Goal: Information Seeking & Learning: Learn about a topic

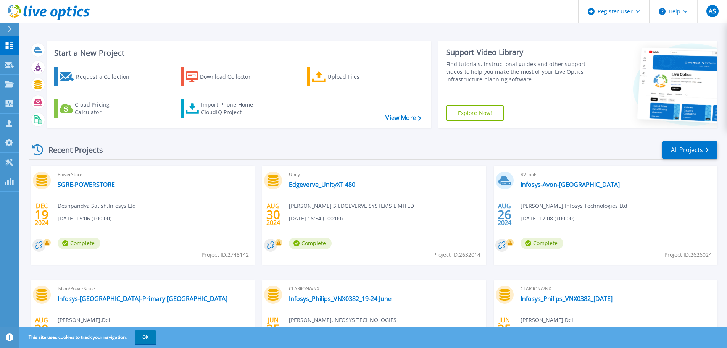
click at [159, 153] on div "Recent Projects All Projects" at bounding box center [373, 149] width 688 height 19
click at [224, 38] on div "Start a New Project Request a Collection Download Collector Upload Files Cloud …" at bounding box center [373, 84] width 688 height 99
click at [233, 145] on div "Recent Projects All Projects" at bounding box center [373, 149] width 688 height 19
click at [10, 29] on icon at bounding box center [10, 29] width 4 height 6
click at [182, 147] on div "Recent Projects All Projects" at bounding box center [373, 149] width 688 height 19
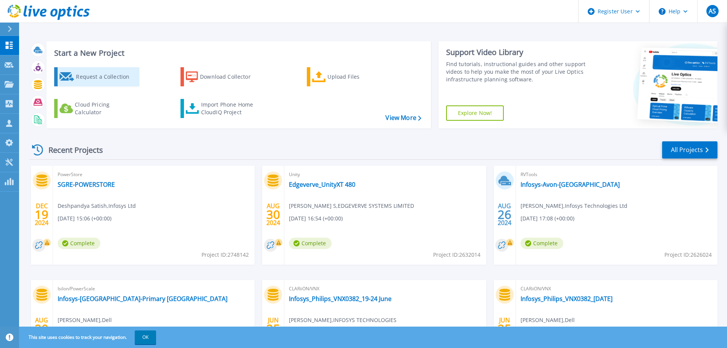
click at [116, 84] on div "Request a Collection" at bounding box center [106, 76] width 61 height 15
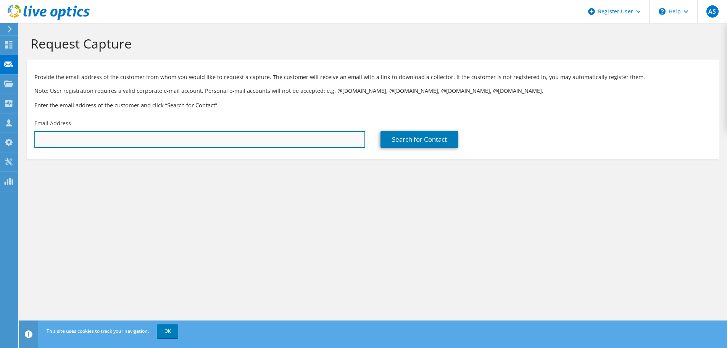
click at [151, 140] on input "text" at bounding box center [199, 139] width 331 height 17
type input "sujit_patra01@infosys.com"
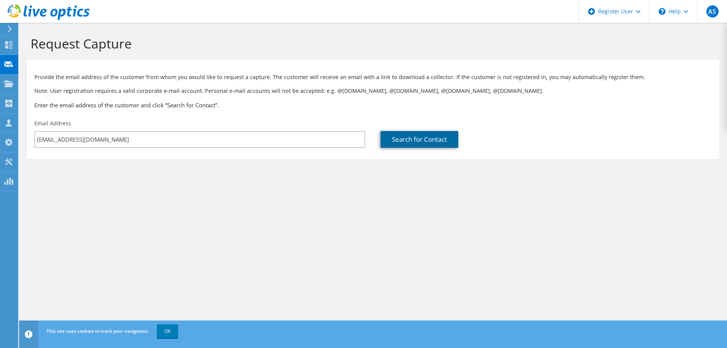
click at [401, 145] on link "Search for Contact" at bounding box center [419, 139] width 78 height 17
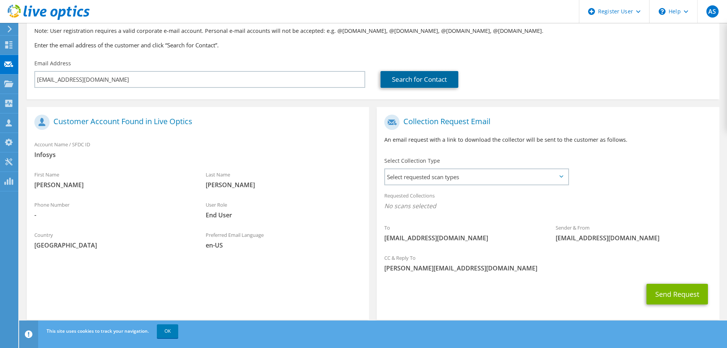
scroll to position [70, 0]
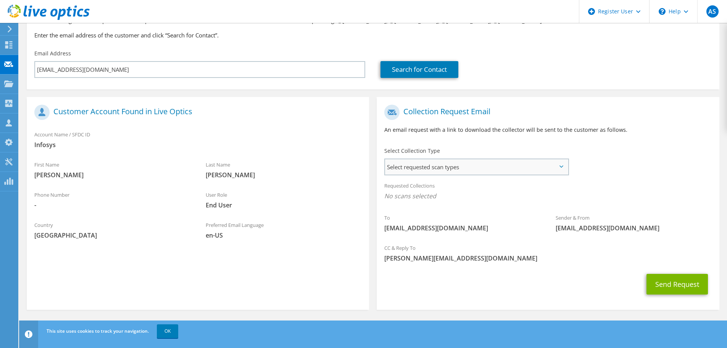
click at [438, 164] on span "Select requested scan types" at bounding box center [476, 166] width 183 height 15
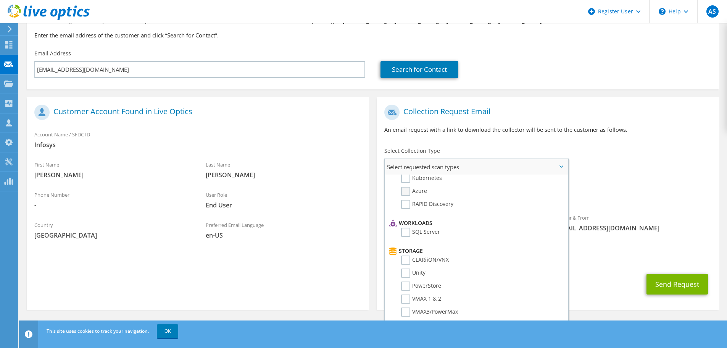
scroll to position [76, 0]
click at [420, 261] on label "Unity" at bounding box center [413, 260] width 24 height 9
click at [0, 0] on input "Unity" at bounding box center [0, 0] width 0 height 0
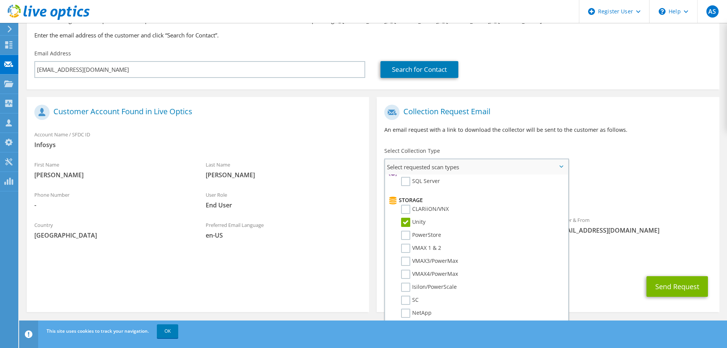
scroll to position [0, 0]
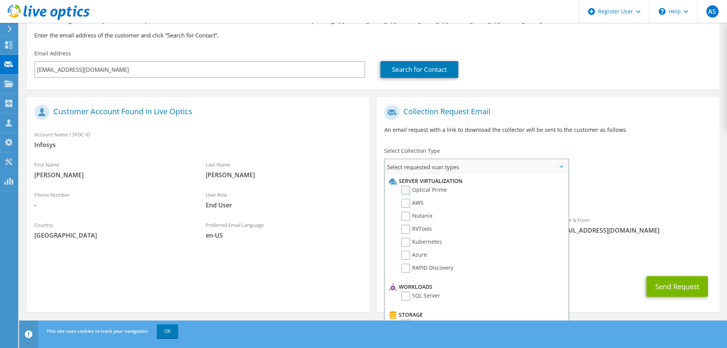
click at [423, 191] on label "Optical Prime" at bounding box center [424, 189] width 46 height 9
click at [0, 0] on input "Optical Prime" at bounding box center [0, 0] width 0 height 0
click at [436, 269] on label "RAPID Discovery" at bounding box center [427, 267] width 52 height 9
click at [0, 0] on input "RAPID Discovery" at bounding box center [0, 0] width 0 height 0
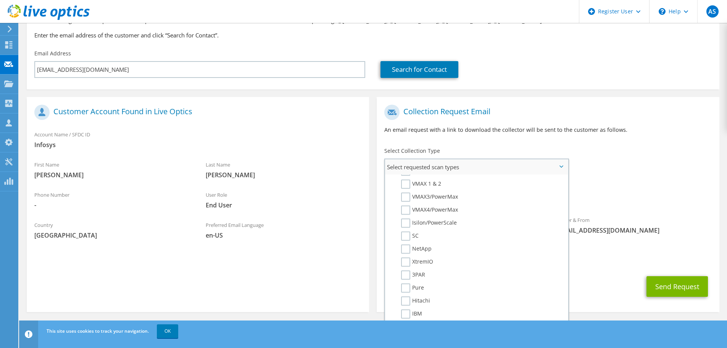
scroll to position [191, 0]
click at [417, 236] on label "NetApp" at bounding box center [416, 236] width 31 height 9
click at [0, 0] on input "NetApp" at bounding box center [0, 0] width 0 height 0
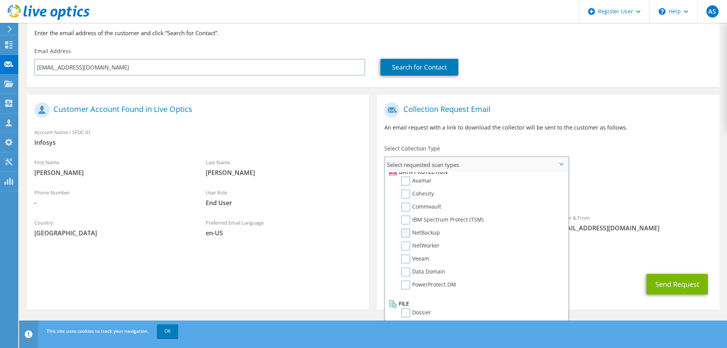
click at [423, 235] on label "NetBackup" at bounding box center [420, 232] width 39 height 9
click at [0, 0] on input "NetBackup" at bounding box center [0, 0] width 0 height 0
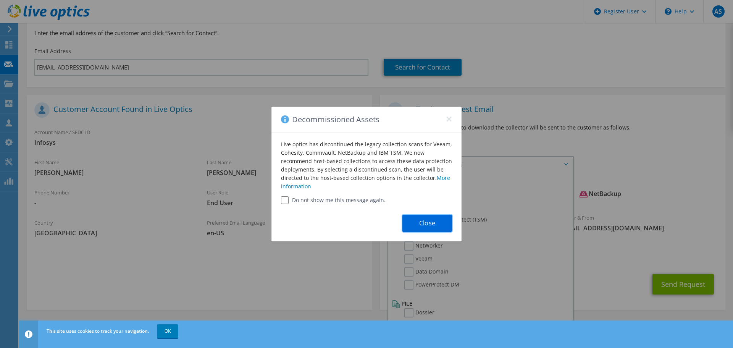
click at [412, 225] on button "Close" at bounding box center [427, 222] width 50 height 17
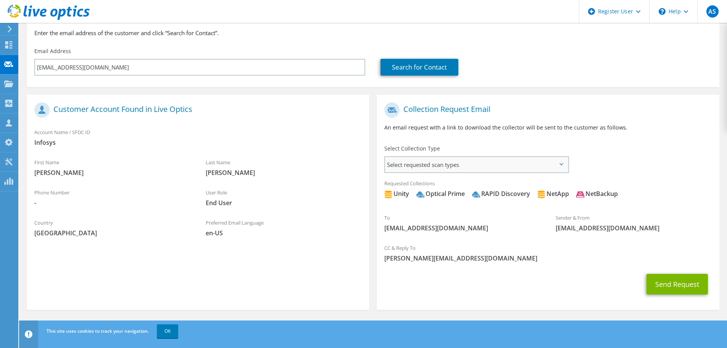
click at [483, 167] on span "Select requested scan types" at bounding box center [476, 164] width 183 height 15
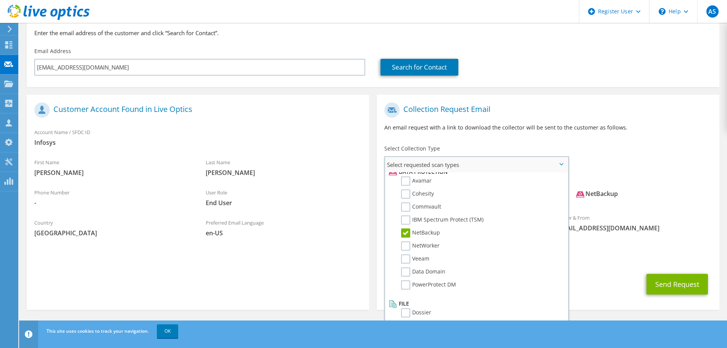
click at [424, 229] on label "NetBackup" at bounding box center [420, 232] width 39 height 9
click at [0, 0] on input "NetBackup" at bounding box center [0, 0] width 0 height 0
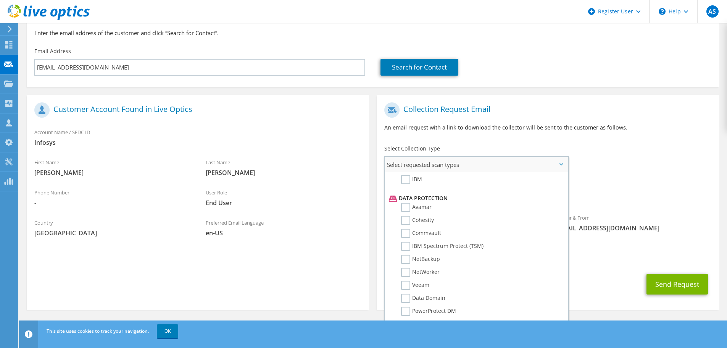
scroll to position [299, 0]
click at [427, 241] on label "Commvault" at bounding box center [421, 244] width 40 height 9
click at [0, 0] on input "Commvault" at bounding box center [0, 0] width 0 height 0
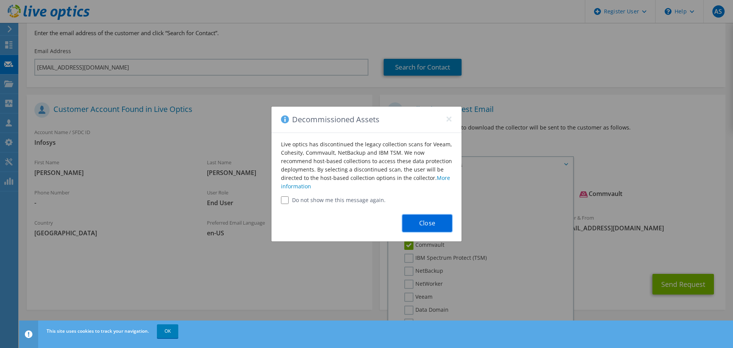
click at [418, 227] on button "Close" at bounding box center [427, 222] width 50 height 17
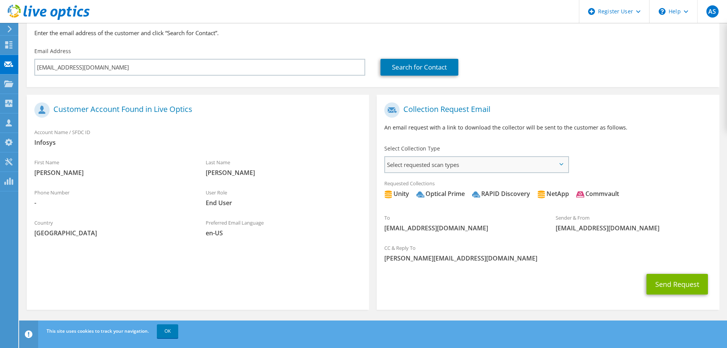
click at [428, 171] on span "Select requested scan types" at bounding box center [476, 164] width 183 height 15
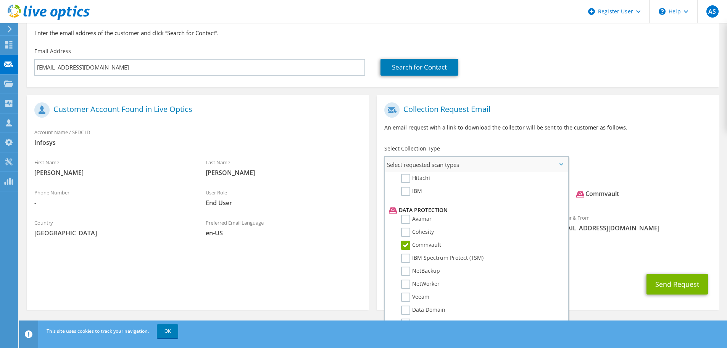
click at [422, 242] on label "Commvault" at bounding box center [421, 244] width 40 height 9
click at [0, 0] on input "Commvault" at bounding box center [0, 0] width 0 height 0
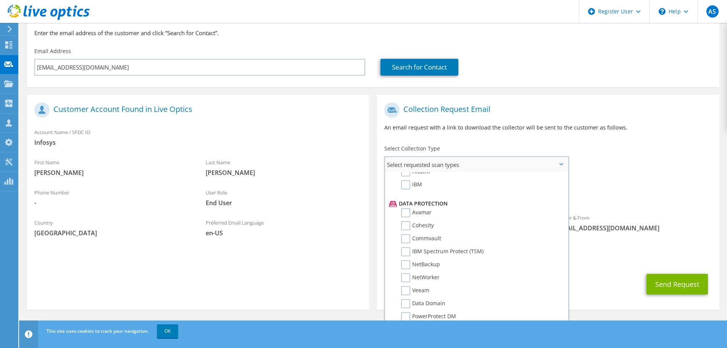
scroll to position [337, 0]
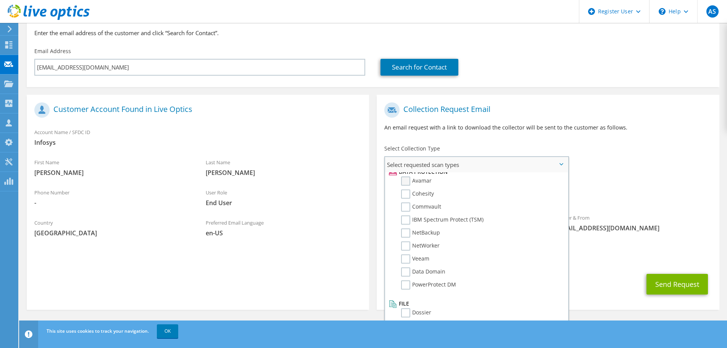
click at [422, 178] on label "Avamar" at bounding box center [416, 180] width 31 height 9
click at [0, 0] on input "Avamar" at bounding box center [0, 0] width 0 height 0
click at [425, 193] on label "Cohesity" at bounding box center [417, 193] width 33 height 9
click at [0, 0] on input "Cohesity" at bounding box center [0, 0] width 0 height 0
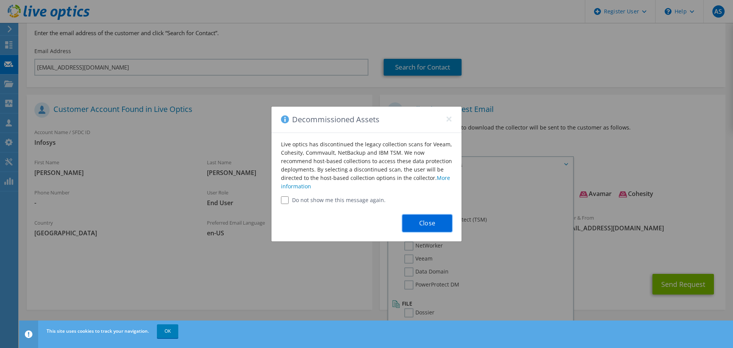
click at [435, 217] on button "Close" at bounding box center [427, 222] width 50 height 17
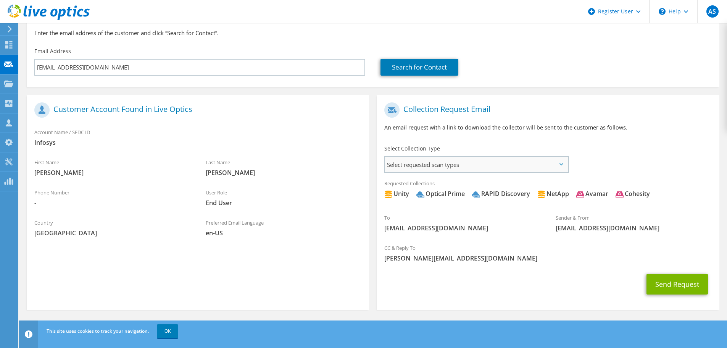
click at [425, 164] on span "Select requested scan types" at bounding box center [476, 164] width 183 height 15
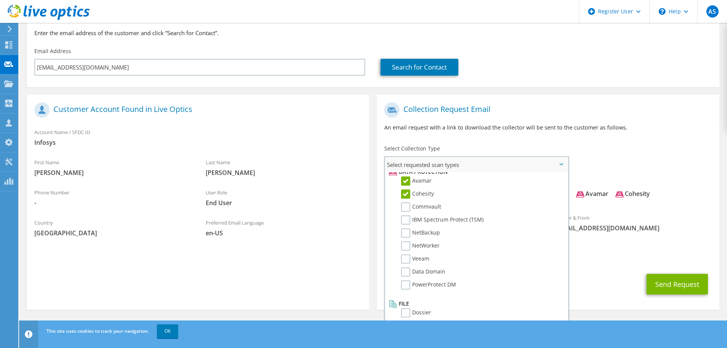
click at [421, 193] on label "Cohesity" at bounding box center [417, 193] width 33 height 9
click at [0, 0] on input "Cohesity" at bounding box center [0, 0] width 0 height 0
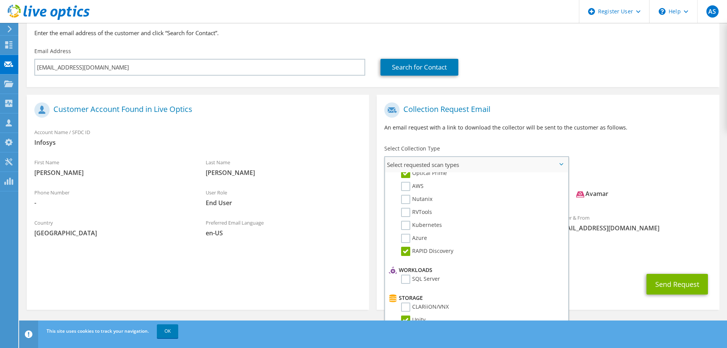
scroll to position [0, 0]
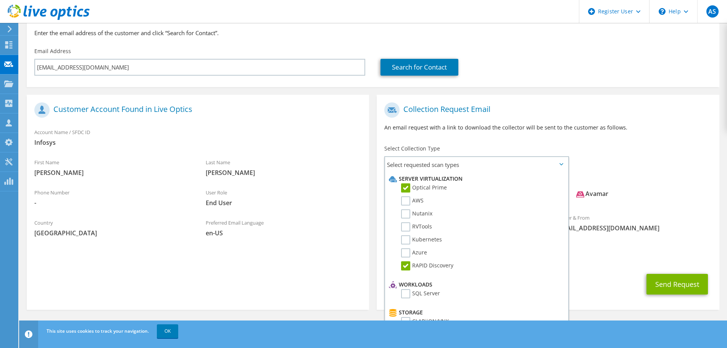
click at [584, 257] on span "[PERSON_NAME][EMAIL_ADDRESS][DOMAIN_NAME]" at bounding box center [547, 258] width 327 height 8
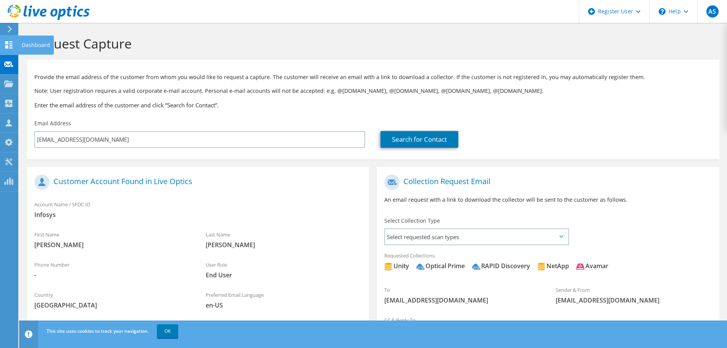
click at [10, 42] on use at bounding box center [8, 44] width 7 height 7
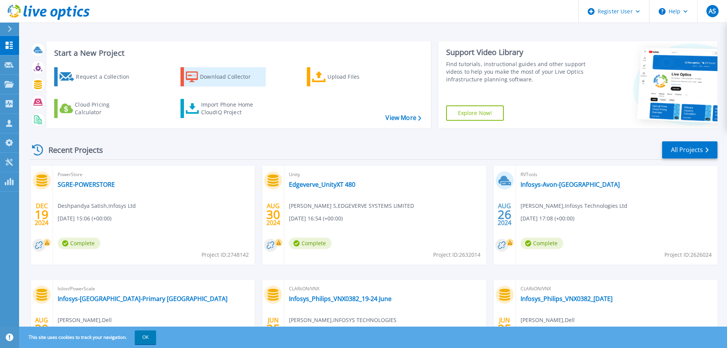
click at [213, 81] on div "Download Collector" at bounding box center [230, 76] width 61 height 15
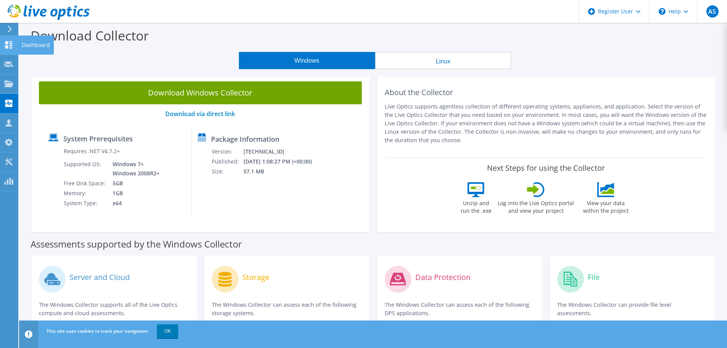
click at [11, 41] on use at bounding box center [8, 44] width 7 height 7
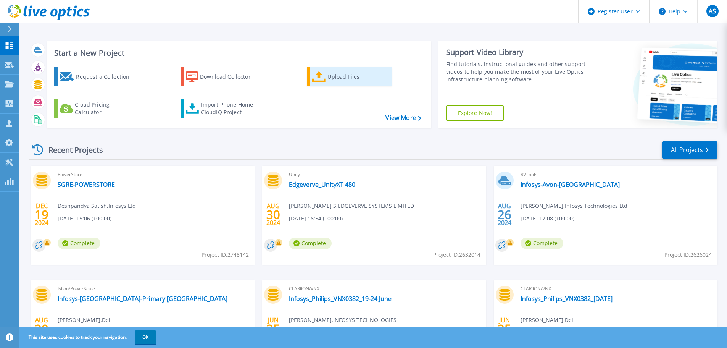
click at [348, 80] on div "Upload Files" at bounding box center [357, 76] width 61 height 15
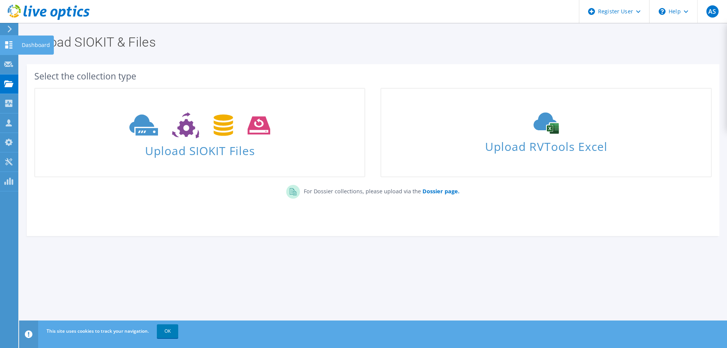
click at [8, 49] on div at bounding box center [8, 46] width 9 height 8
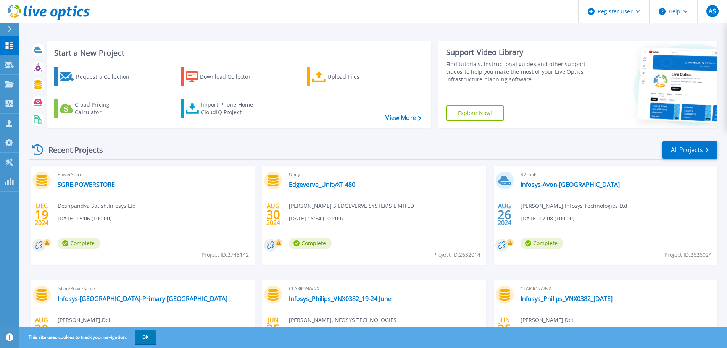
click at [254, 153] on div "Recent Projects All Projects" at bounding box center [373, 149] width 688 height 19
click at [695, 156] on link "All Projects" at bounding box center [689, 149] width 55 height 17
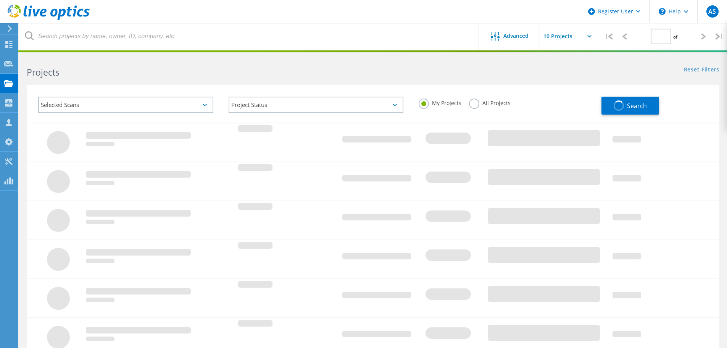
type input "1"
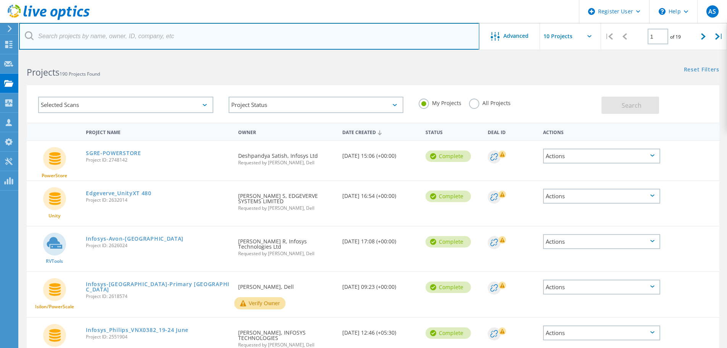
click at [112, 36] on input "text" at bounding box center [249, 36] width 460 height 27
type input "demo"
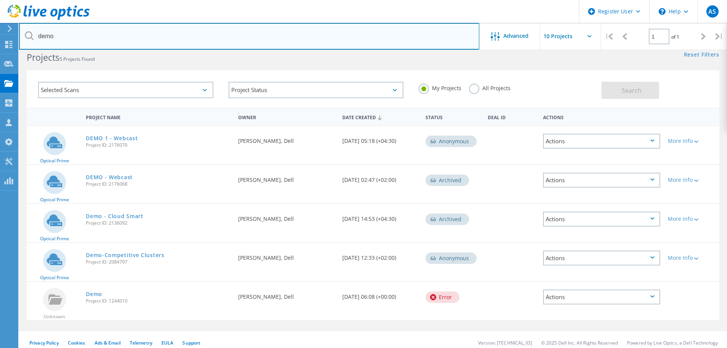
scroll to position [21, 0]
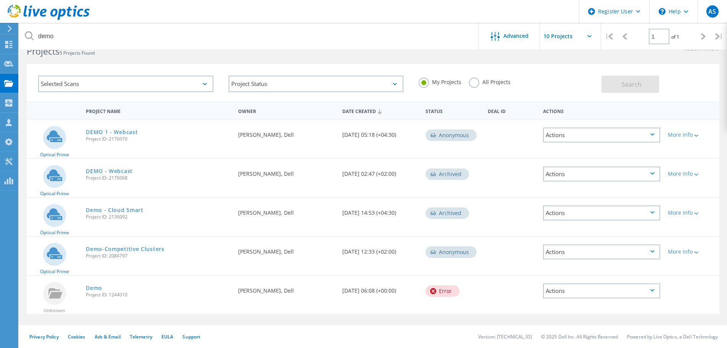
click at [122, 139] on span "Project ID: 2176070" at bounding box center [158, 139] width 145 height 5
copy span "2176070"
click at [116, 129] on link "DEMO 1 - Webcast" at bounding box center [112, 131] width 52 height 5
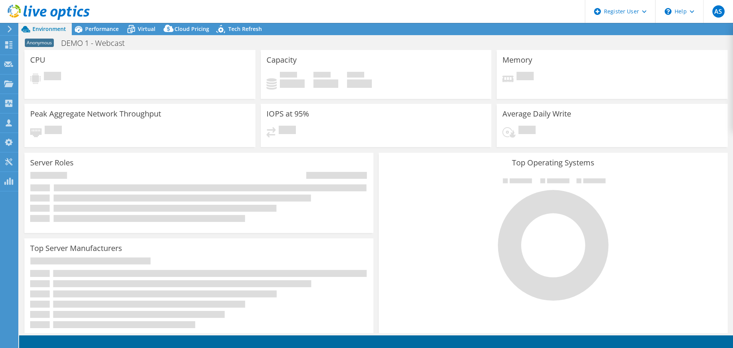
select select "USD"
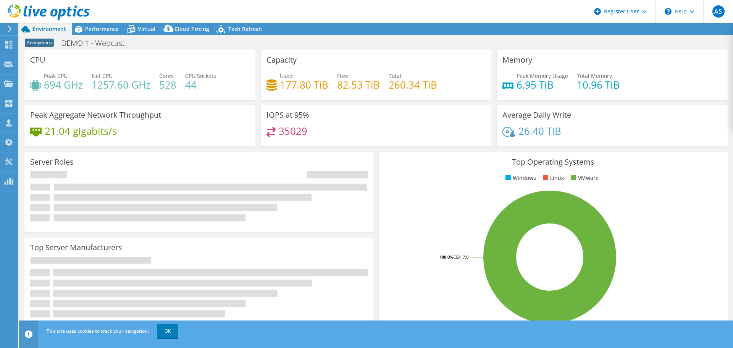
select select "[GEOGRAPHIC_DATA]"
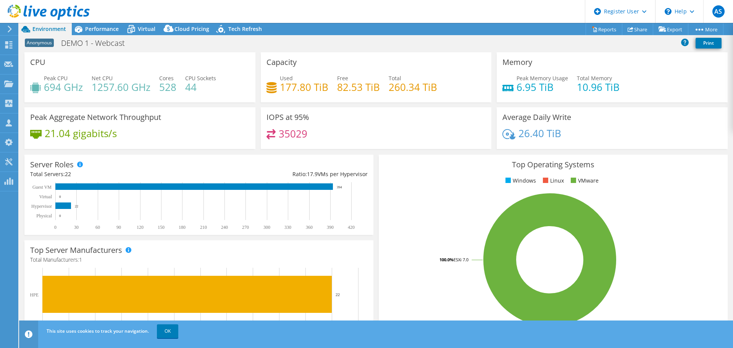
click at [71, 74] on div "Peak CPU 694 GHz" at bounding box center [63, 82] width 39 height 17
click at [100, 91] on h4 "1257.60 GHz" at bounding box center [121, 87] width 59 height 8
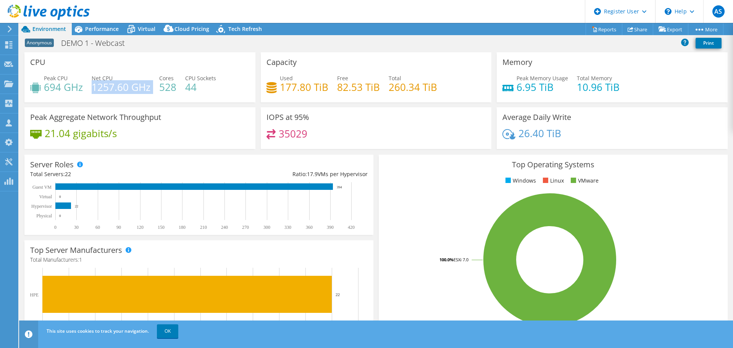
click at [100, 91] on h4 "1257.60 GHz" at bounding box center [121, 87] width 59 height 8
click at [174, 87] on h4 "528" at bounding box center [167, 87] width 17 height 8
click at [305, 90] on h4 "177.80 TiB" at bounding box center [304, 87] width 48 height 8
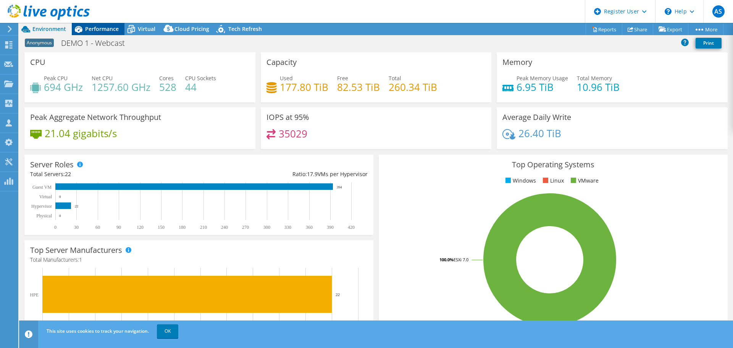
click at [92, 24] on div "Performance" at bounding box center [98, 29] width 53 height 12
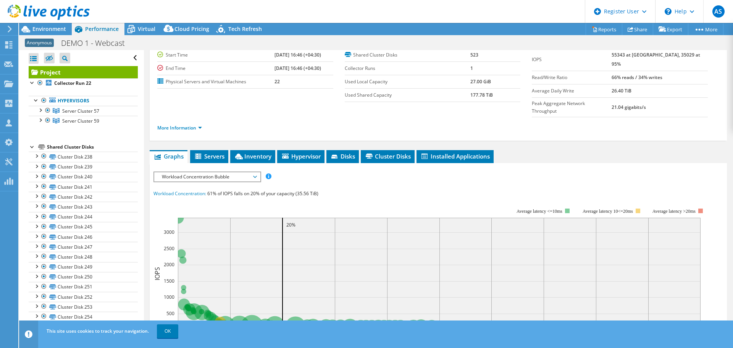
scroll to position [38, 0]
click at [214, 172] on span "Workload Concentration Bubble" at bounding box center [207, 176] width 98 height 9
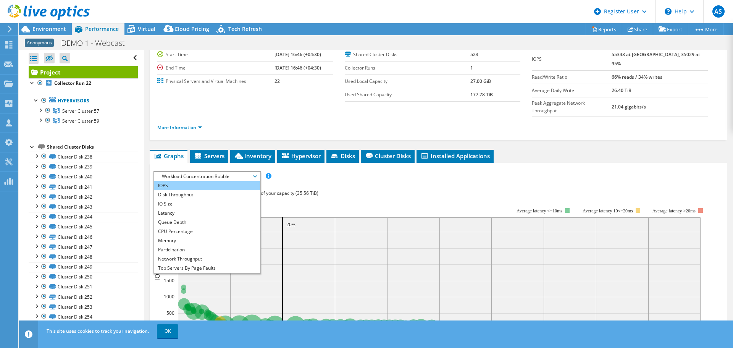
click at [202, 181] on li "IOPS" at bounding box center [207, 185] width 106 height 9
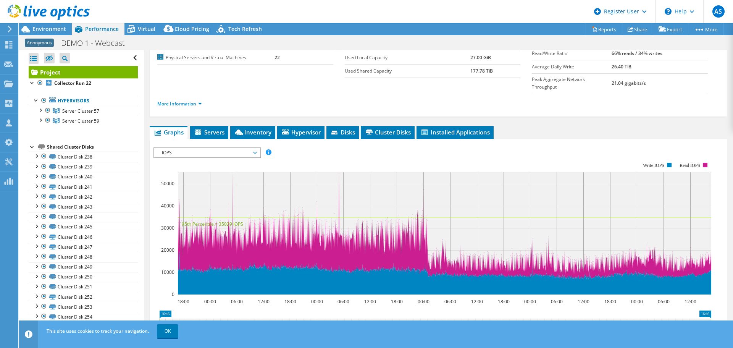
scroll to position [0, 0]
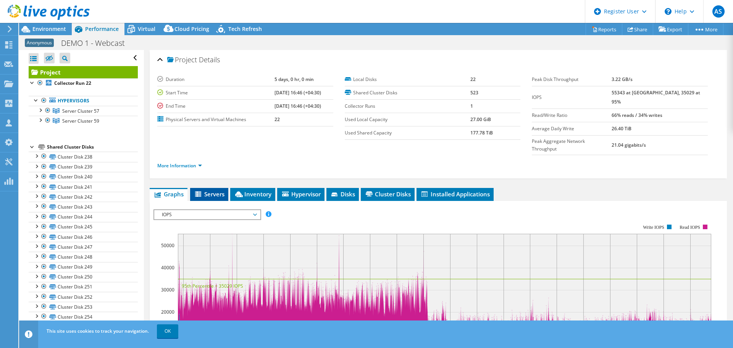
click at [207, 190] on span "Servers" at bounding box center [209, 194] width 31 height 8
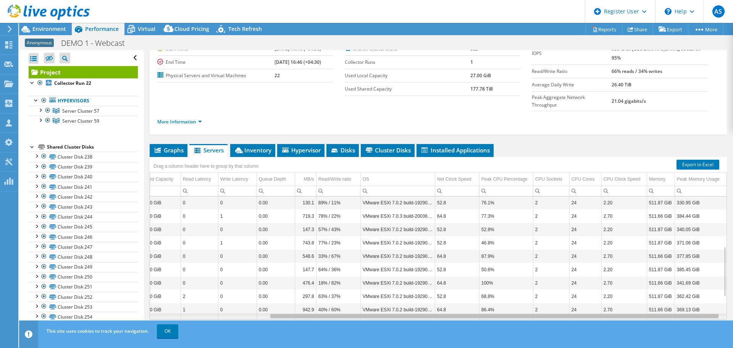
scroll to position [0, 154]
drag, startPoint x: 570, startPoint y: 301, endPoint x: 725, endPoint y: 300, distance: 154.9
click at [725, 300] on body "AS Dell User [PERSON_NAME] [PERSON_NAME][EMAIL_ADDRESS][DOMAIN_NAME] Dell My Pr…" at bounding box center [366, 174] width 733 height 348
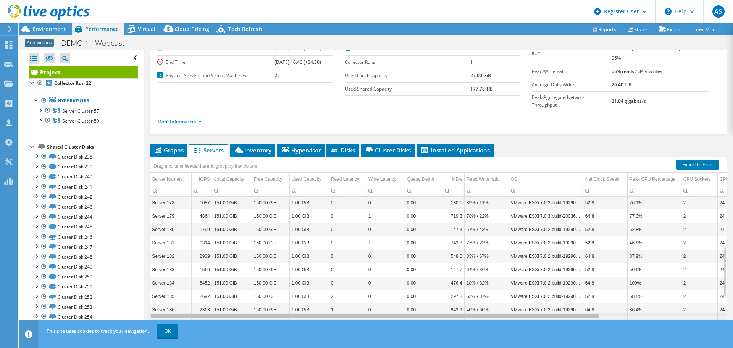
drag, startPoint x: 575, startPoint y: 299, endPoint x: 289, endPoint y: 307, distance: 285.9
click at [289, 307] on body "AS Dell User [PERSON_NAME] [PERSON_NAME][EMAIL_ADDRESS][DOMAIN_NAME] Dell My Pr…" at bounding box center [366, 174] width 733 height 348
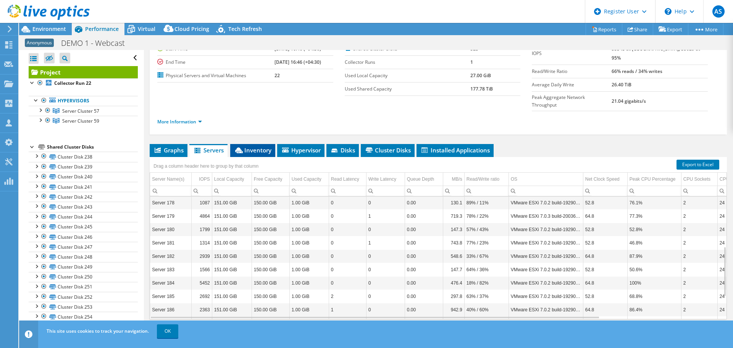
click at [252, 146] on span "Inventory" at bounding box center [252, 150] width 37 height 8
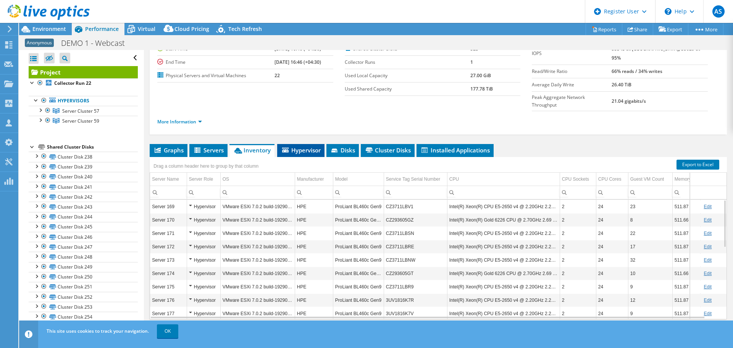
click at [304, 146] on span "Hypervisor" at bounding box center [301, 150] width 40 height 8
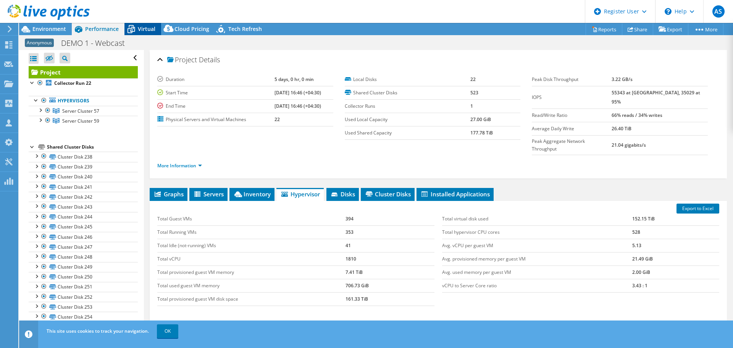
click at [143, 32] on span "Virtual" at bounding box center [147, 28] width 18 height 7
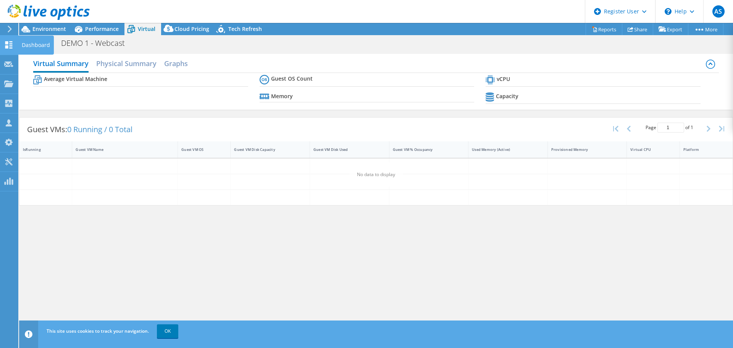
click at [10, 47] on icon at bounding box center [8, 44] width 9 height 7
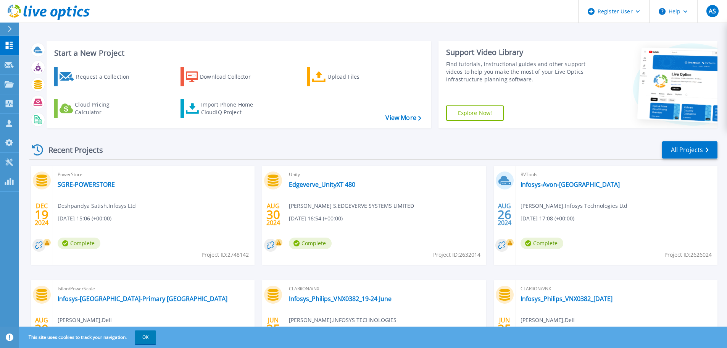
click at [238, 148] on div "Recent Projects All Projects" at bounding box center [373, 149] width 688 height 19
click at [213, 30] on div "Start a New Project Request a Collection Download Collector Upload Files Cloud …" at bounding box center [373, 200] width 708 height 400
